Goal: Navigation & Orientation: Find specific page/section

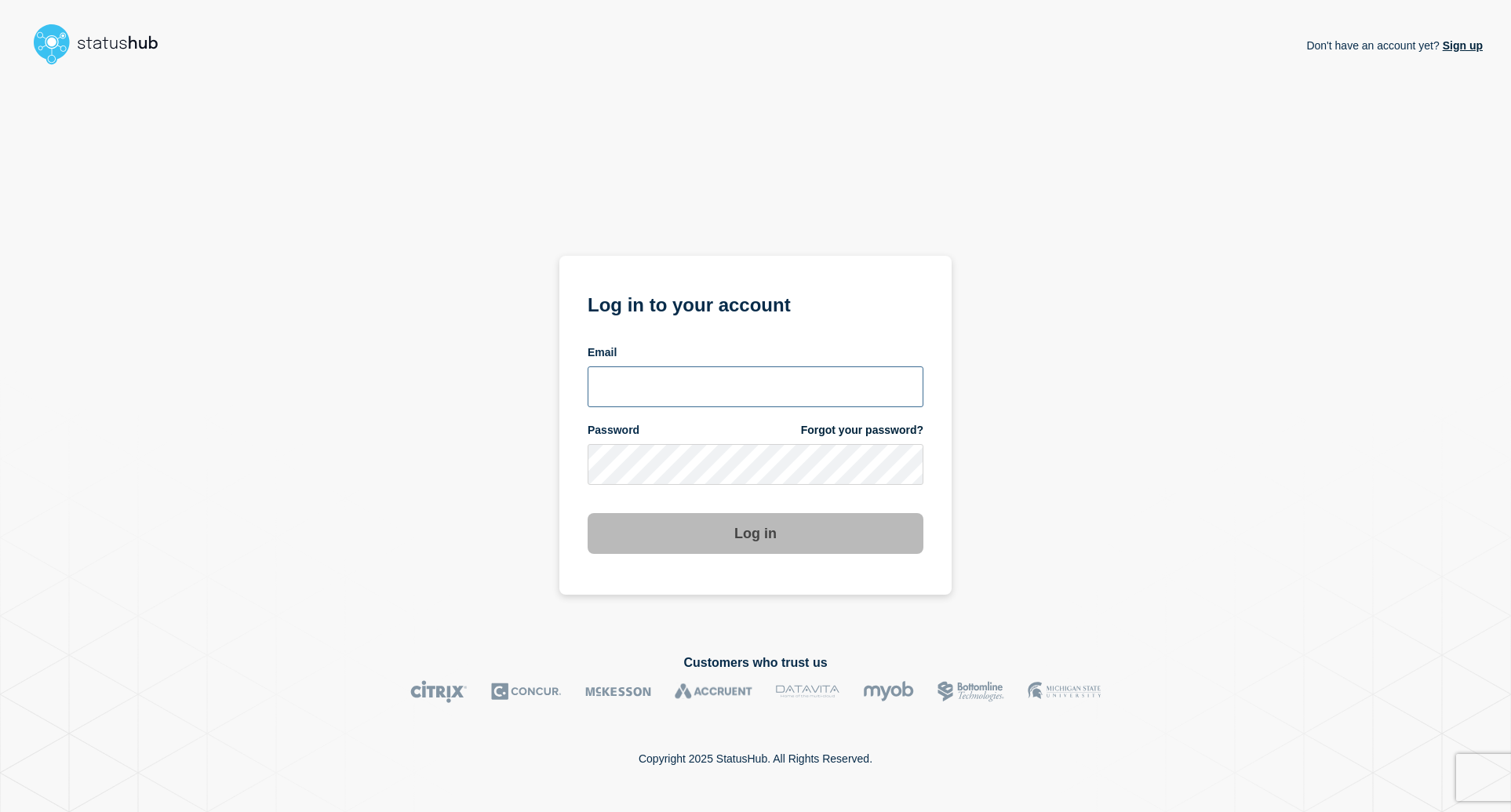
type input "awl22@msstate.edu"
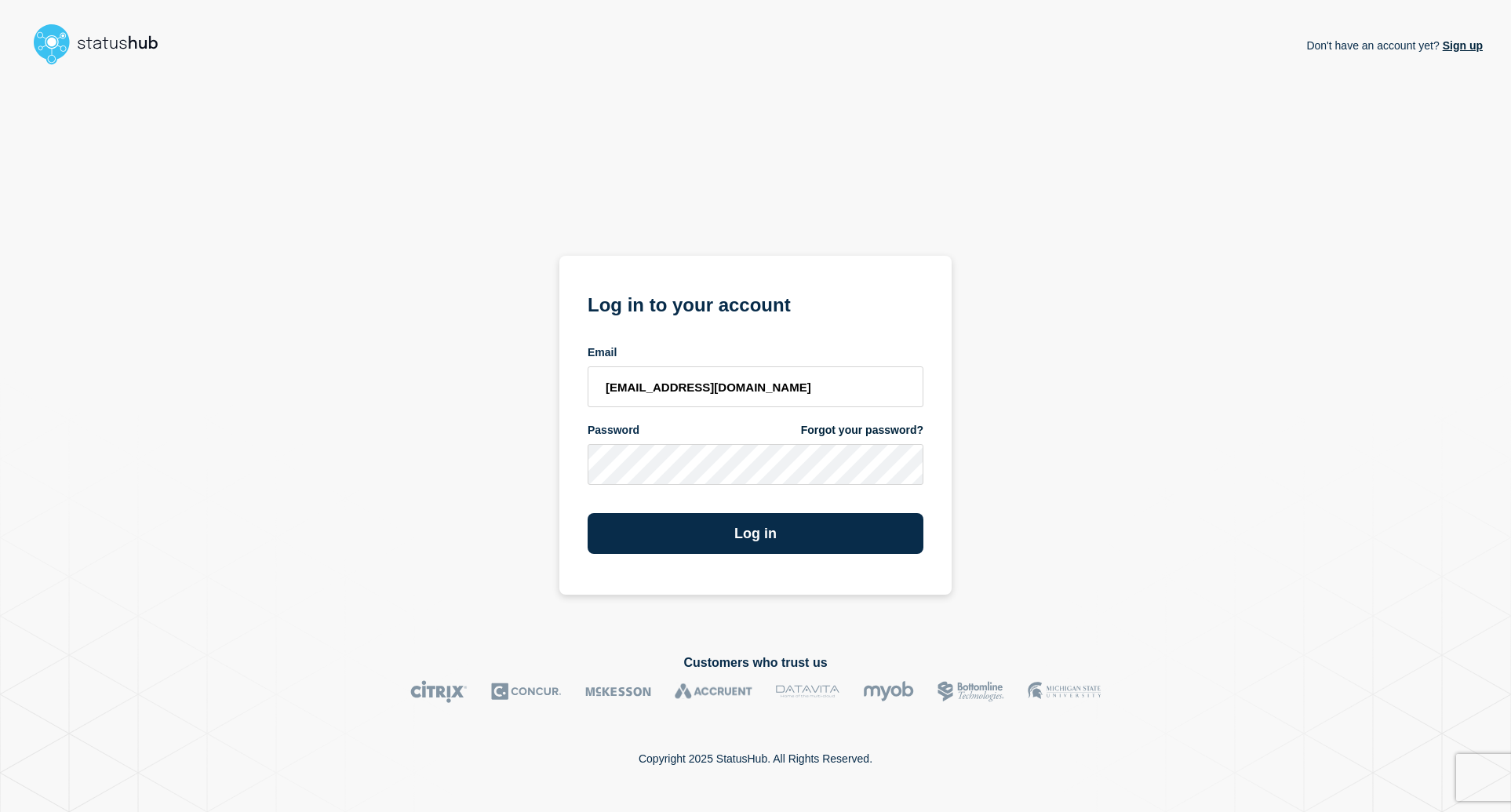
click at [1064, 521] on div "Don't have an account yet? Sign up Log in to your account Email awl22@msstate.e…" at bounding box center [756, 350] width 1454 height 558
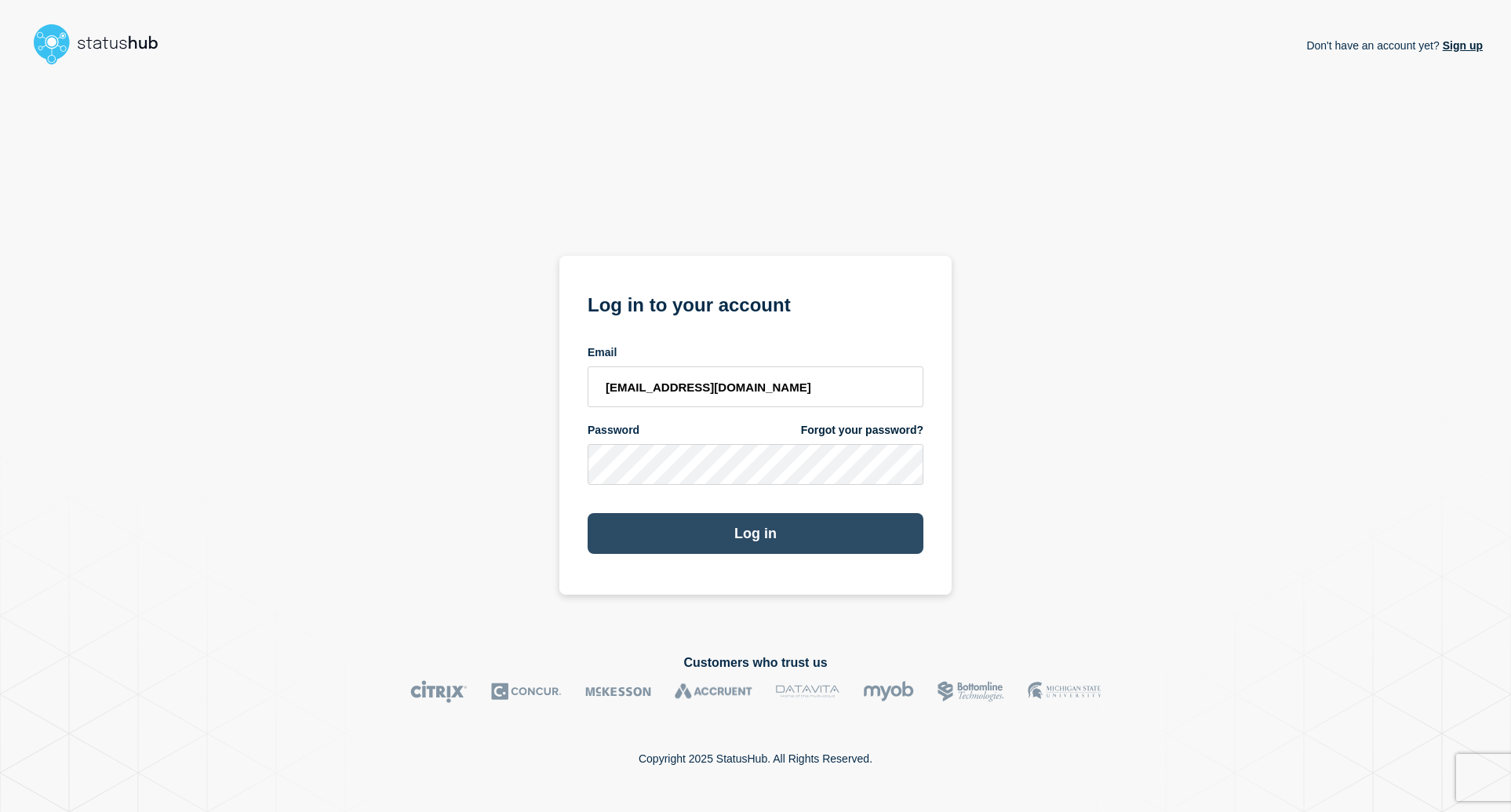
click at [778, 524] on button "Log in" at bounding box center [756, 533] width 336 height 41
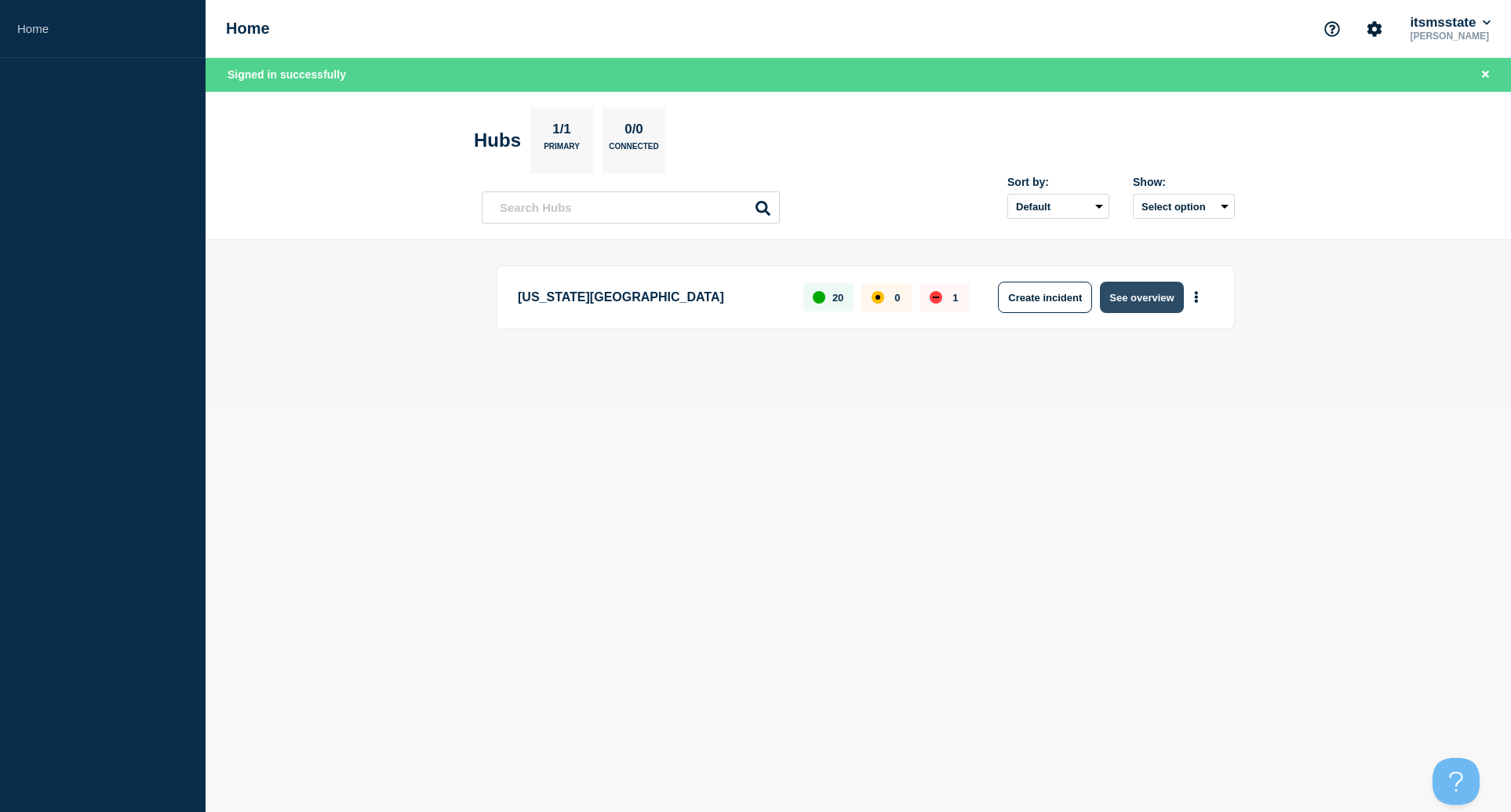
click at [1131, 299] on button "See overview" at bounding box center [1142, 297] width 84 height 32
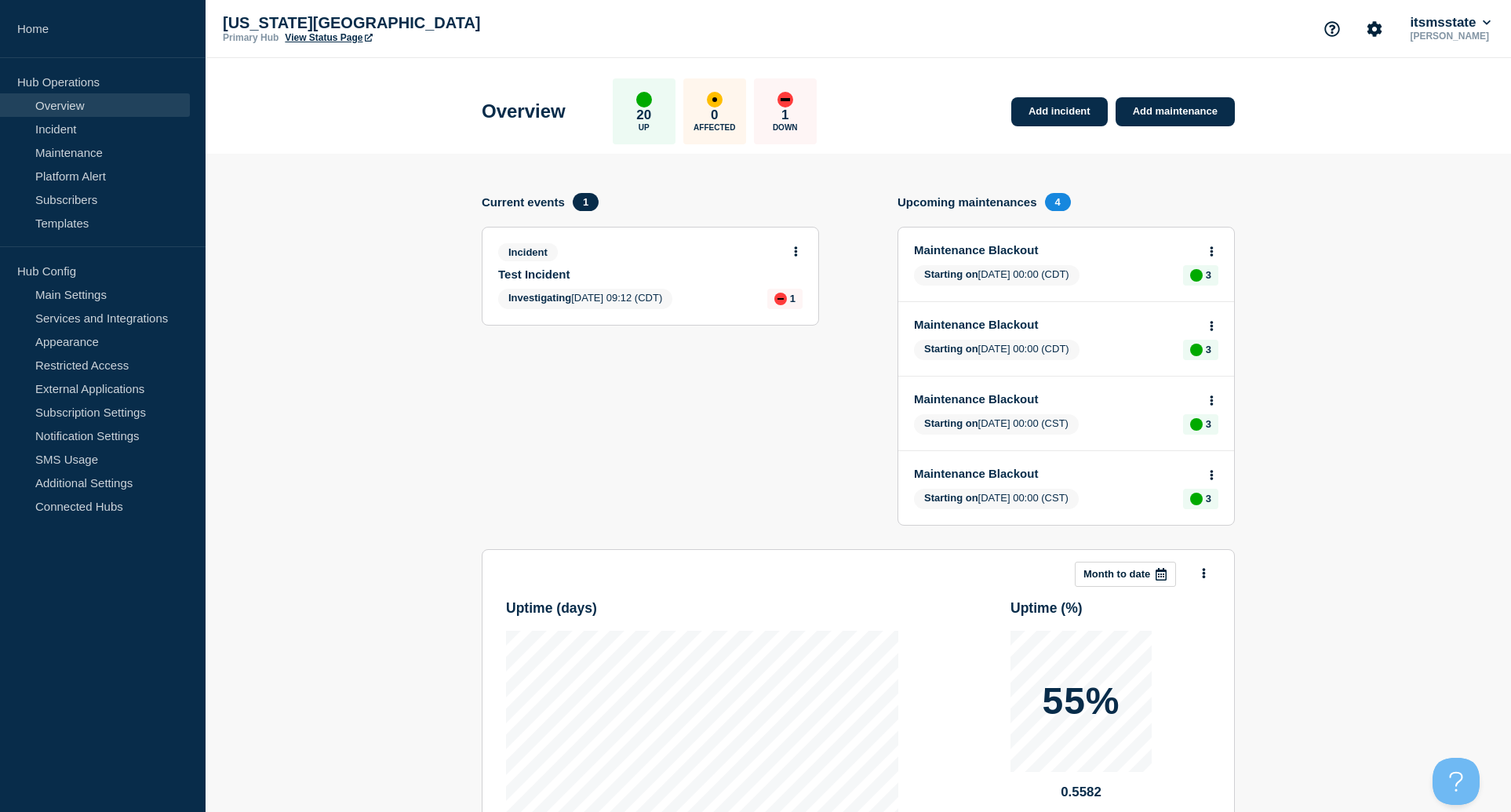
click at [335, 37] on link "View Status Page" at bounding box center [328, 38] width 87 height 11
